Goal: Task Accomplishment & Management: Complete application form

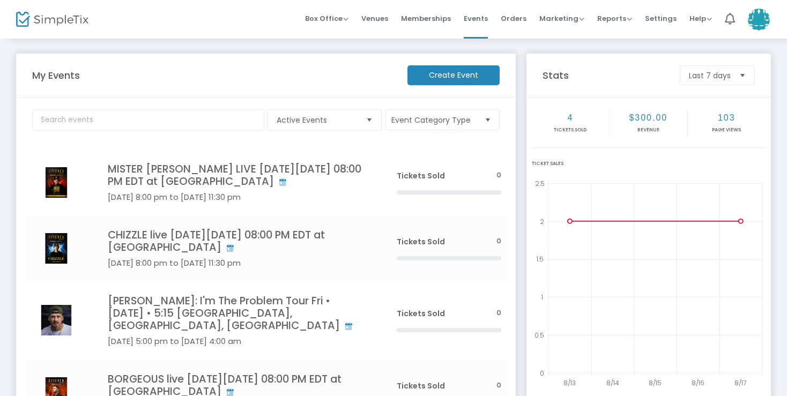
click at [465, 76] on m-button "Create Event" at bounding box center [453, 75] width 92 height 20
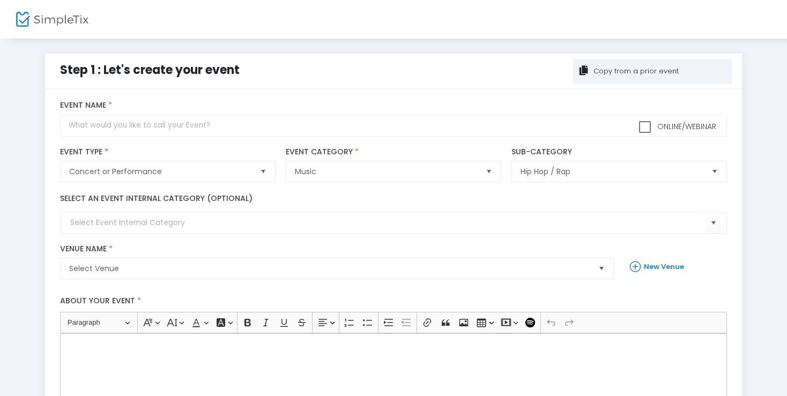
type input "Sharks in the Water - The Big Za Bash | BOSSMAN DLOW"
click at [662, 268] on b "New Venue" at bounding box center [664, 266] width 40 height 10
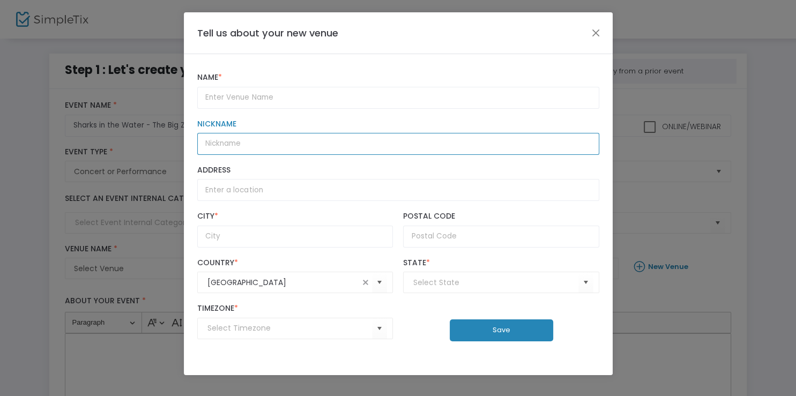
click at [285, 151] on input "Nickname" at bounding box center [398, 144] width 402 height 22
paste input "Addition Financial Arena"
type input "Addition Financial Arena"
drag, startPoint x: 301, startPoint y: 151, endPoint x: 196, endPoint y: 153, distance: 105.6
click at [197, 153] on input "Addition Financial Arena" at bounding box center [398, 144] width 402 height 22
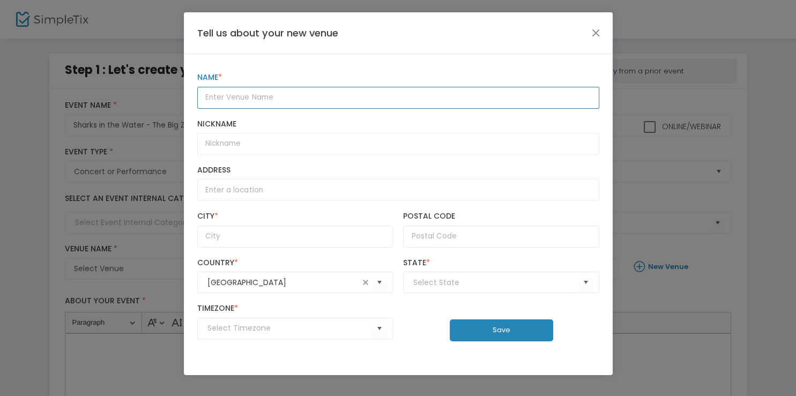
click at [260, 98] on input "text" at bounding box center [398, 98] width 402 height 22
paste input "Addition Financial Arena"
type input "Addition Financial Arena"
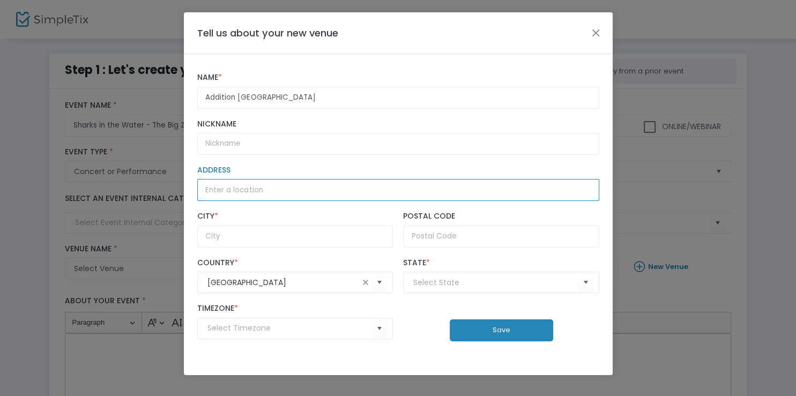
click at [270, 196] on input "Address" at bounding box center [398, 190] width 402 height 22
paste input "Addition Financial Arena"
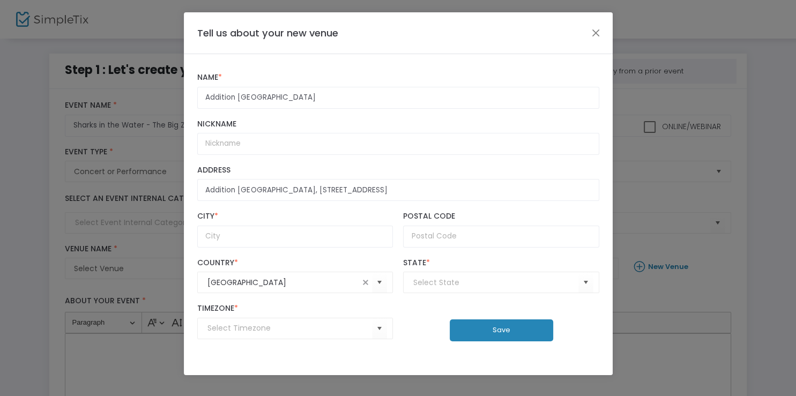
type input "12777 Gemini Boulevard North"
type input "Orlando"
type input "32816"
type input "(UTC-05:00) Eastern Time (US & Canada)"
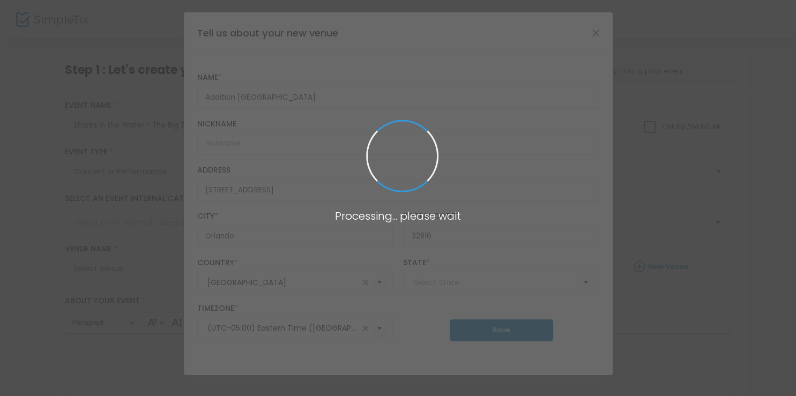
type input "Florida"
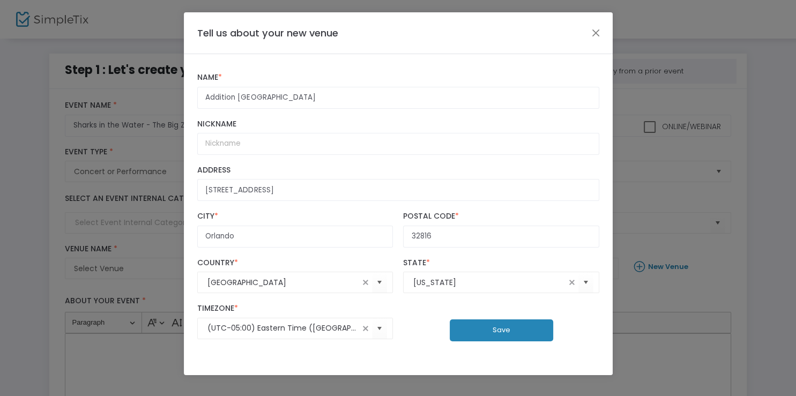
click at [509, 334] on button "Save" at bounding box center [501, 330] width 103 height 22
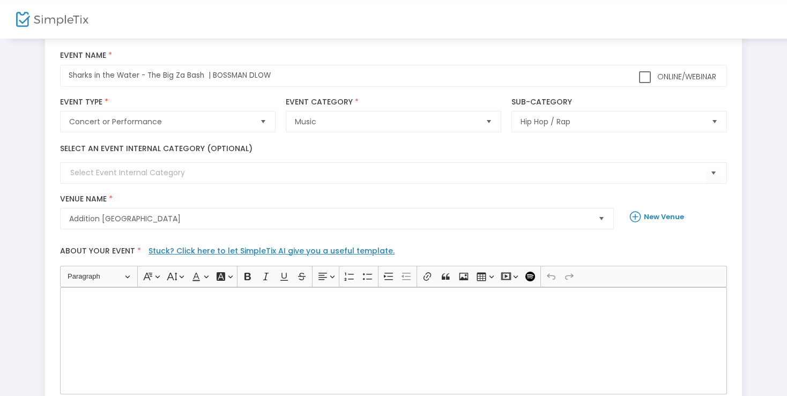
scroll to position [50, 0]
click at [278, 250] on link "Stuck? Click here to let SimpleTix AI give you a useful template." at bounding box center [271, 250] width 246 height 11
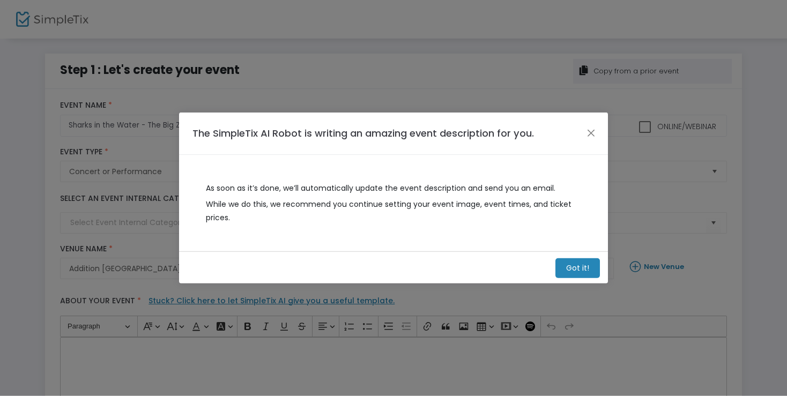
scroll to position [0, 0]
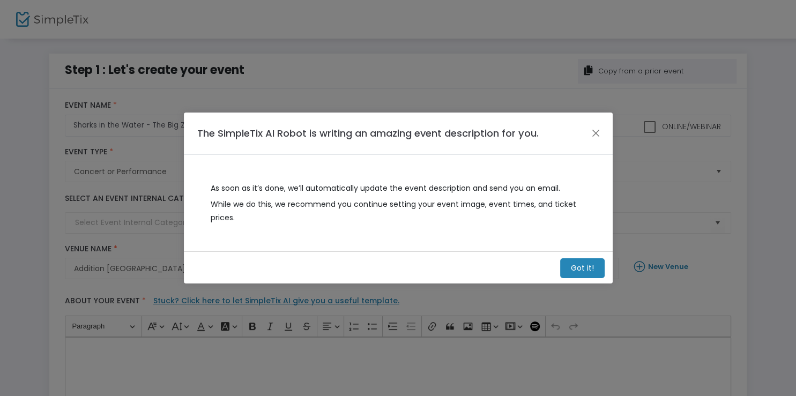
click at [588, 126] on button "Close" at bounding box center [595, 133] width 14 height 14
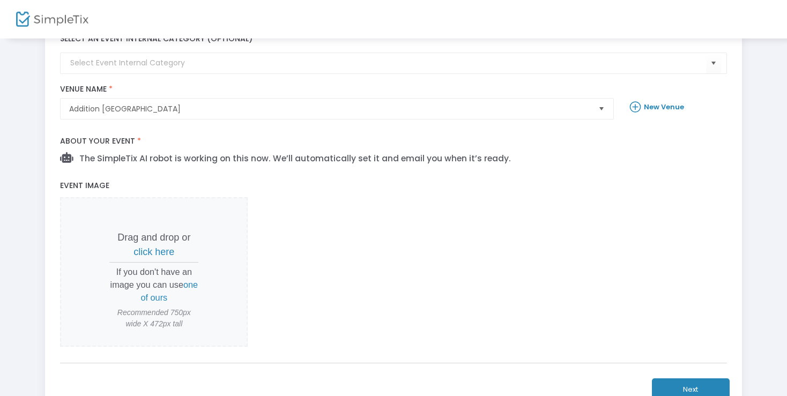
scroll to position [161, 0]
click at [140, 252] on span "click here" at bounding box center [153, 250] width 41 height 11
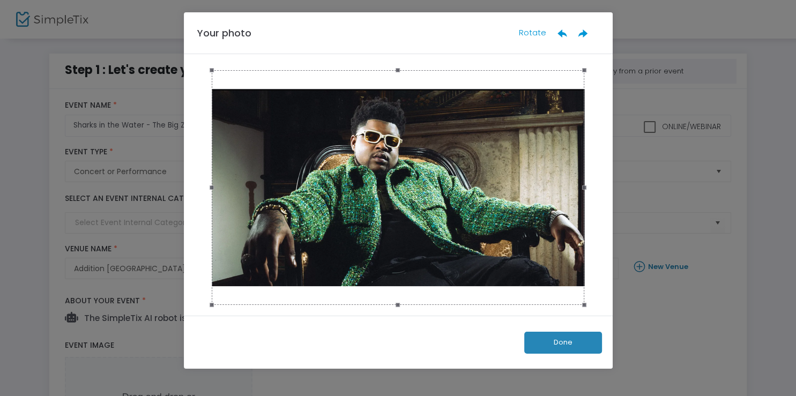
click at [524, 332] on button "Done" at bounding box center [563, 343] width 78 height 22
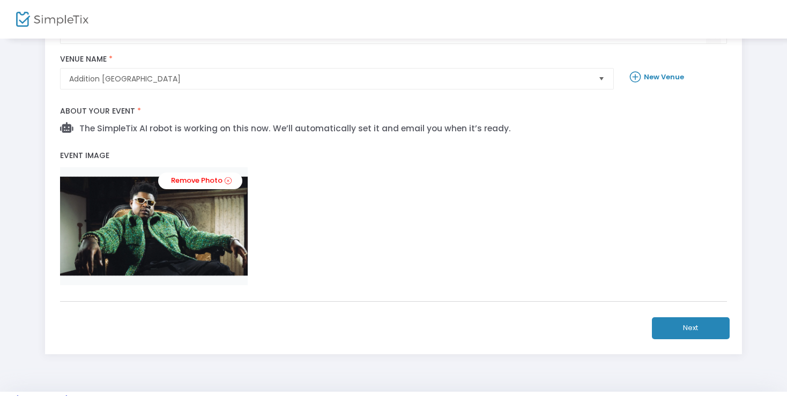
scroll to position [220, 0]
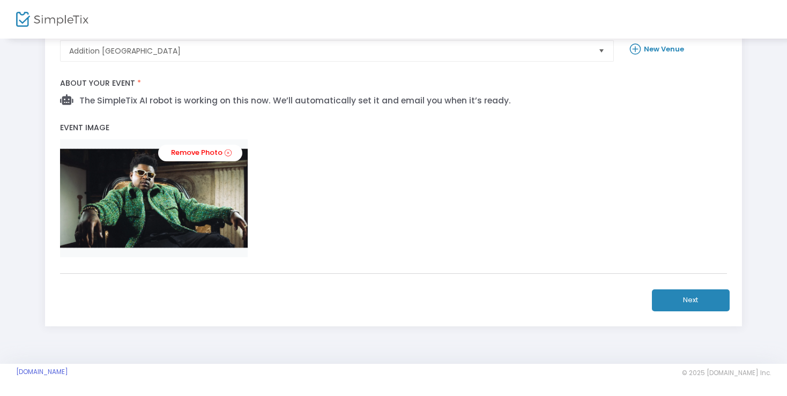
click at [684, 299] on button "Next" at bounding box center [691, 300] width 78 height 22
